Goal: Navigation & Orientation: Find specific page/section

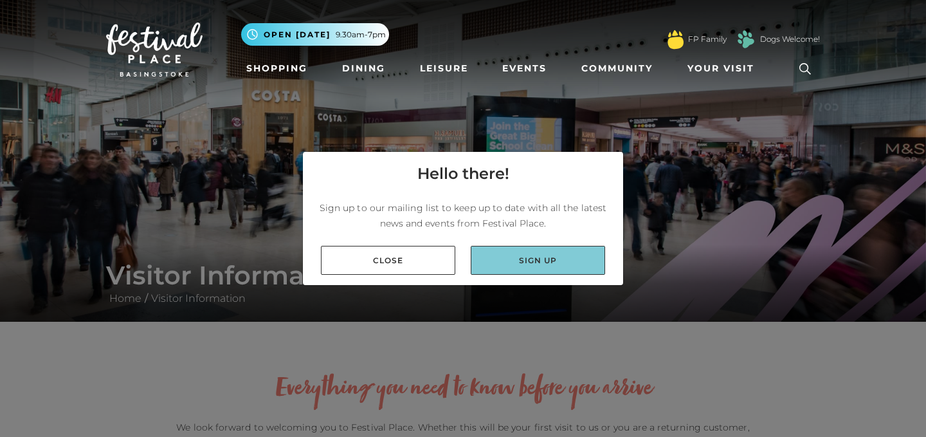
click at [534, 263] on link "Sign up" at bounding box center [538, 260] width 134 height 29
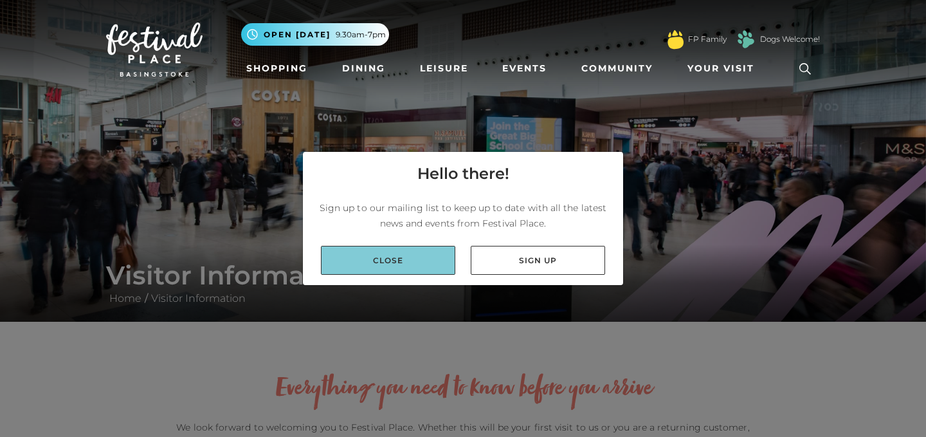
click at [423, 262] on link "Close" at bounding box center [388, 260] width 134 height 29
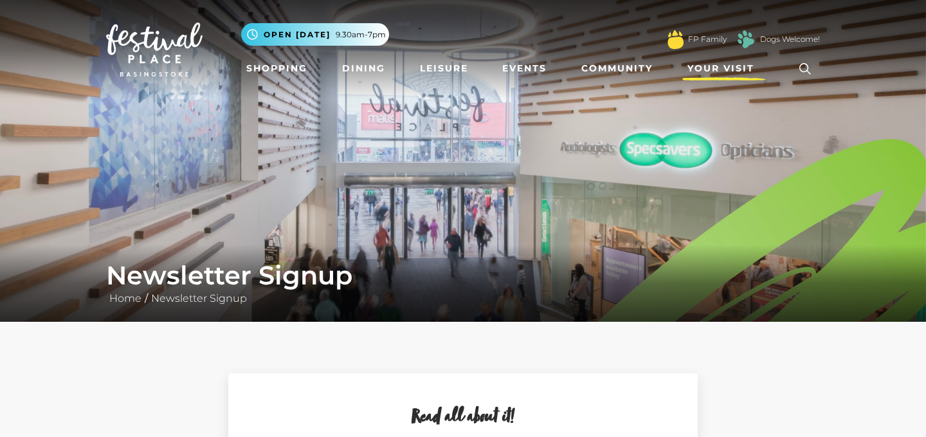
click at [726, 76] on link "Your Visit" at bounding box center [724, 69] width 84 height 24
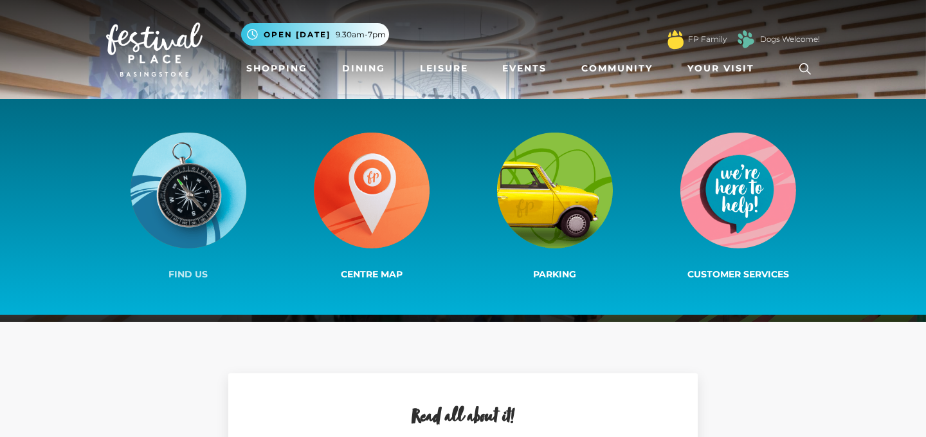
click at [194, 201] on img at bounding box center [189, 190] width 116 height 116
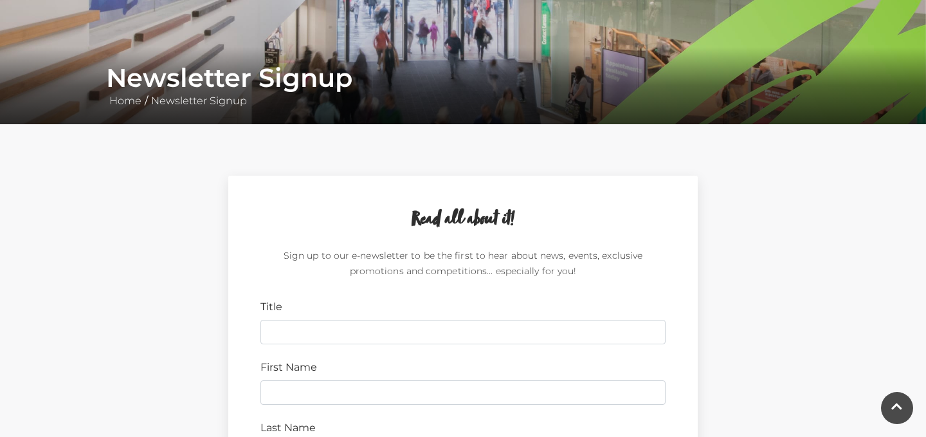
scroll to position [202, 0]
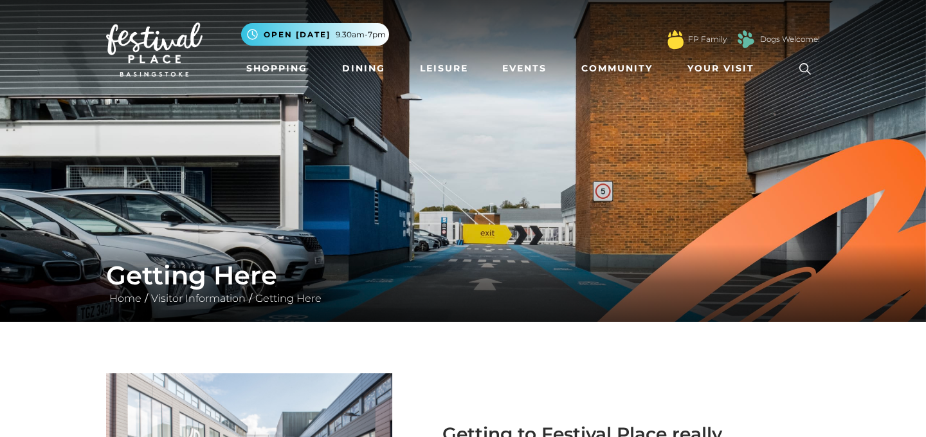
click at [177, 50] on img at bounding box center [154, 50] width 96 height 54
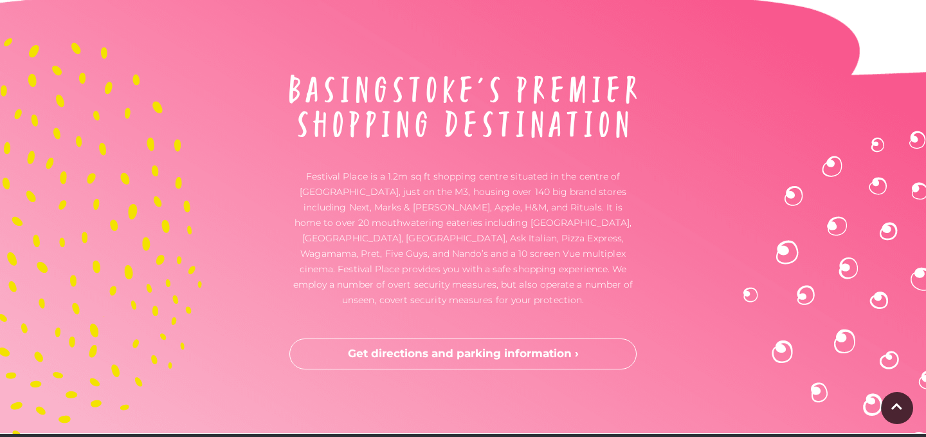
scroll to position [3236, 0]
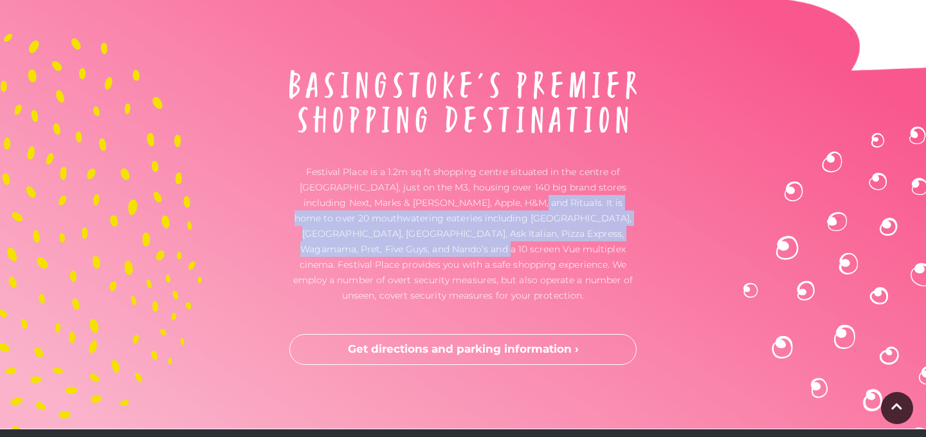
drag, startPoint x: 520, startPoint y: 206, endPoint x: 438, endPoint y: 249, distance: 93.2
click at [438, 249] on p "Festival Place is a 1.2m sq ft shopping centre situated in the centre of Basing…" at bounding box center [462, 233] width 347 height 139
copy p ". It is home to over 20 mouthwatering eateries including BrewDog, Côte Brasseri…"
